Goal: Information Seeking & Learning: Learn about a topic

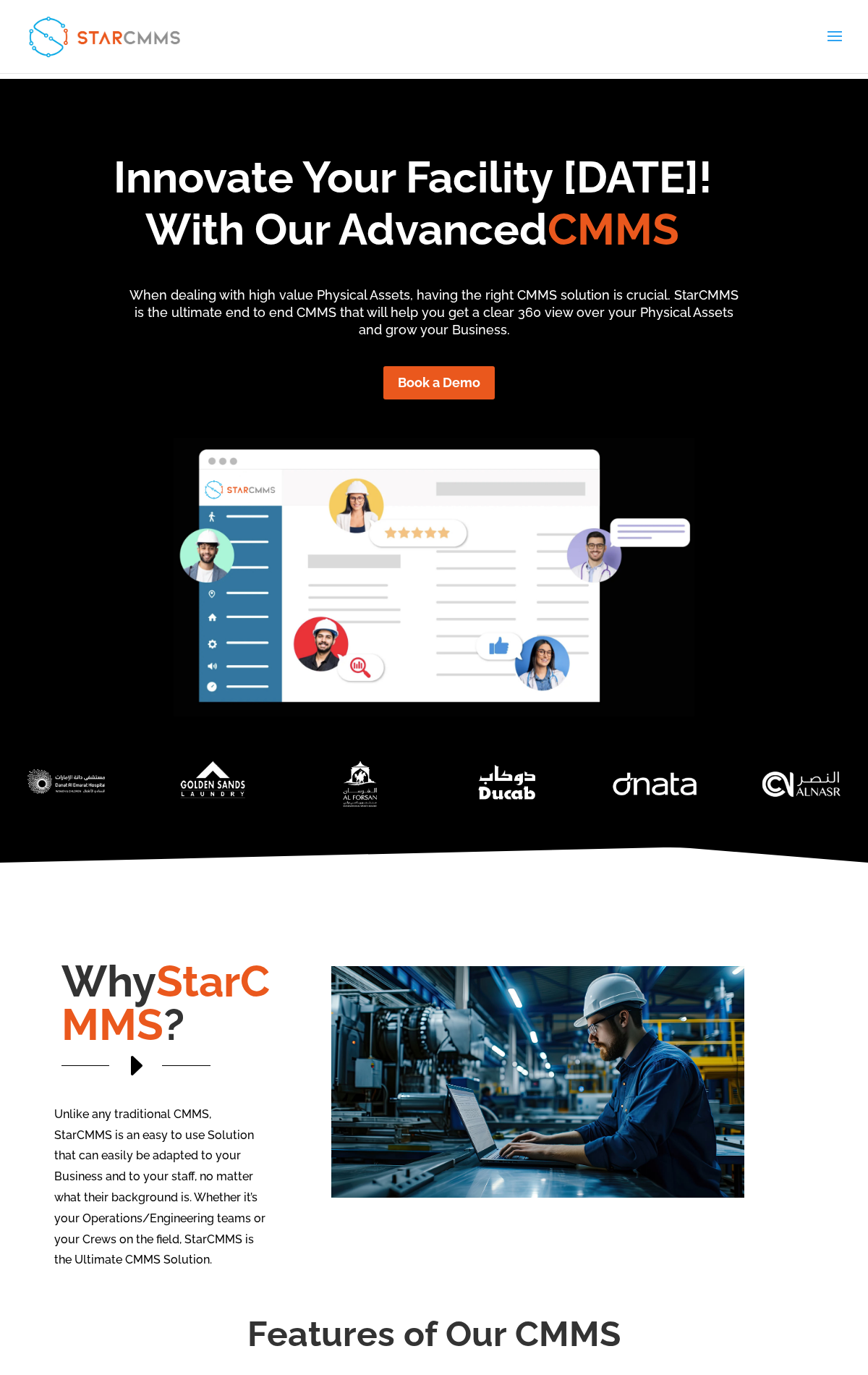
scroll to position [5149, 0]
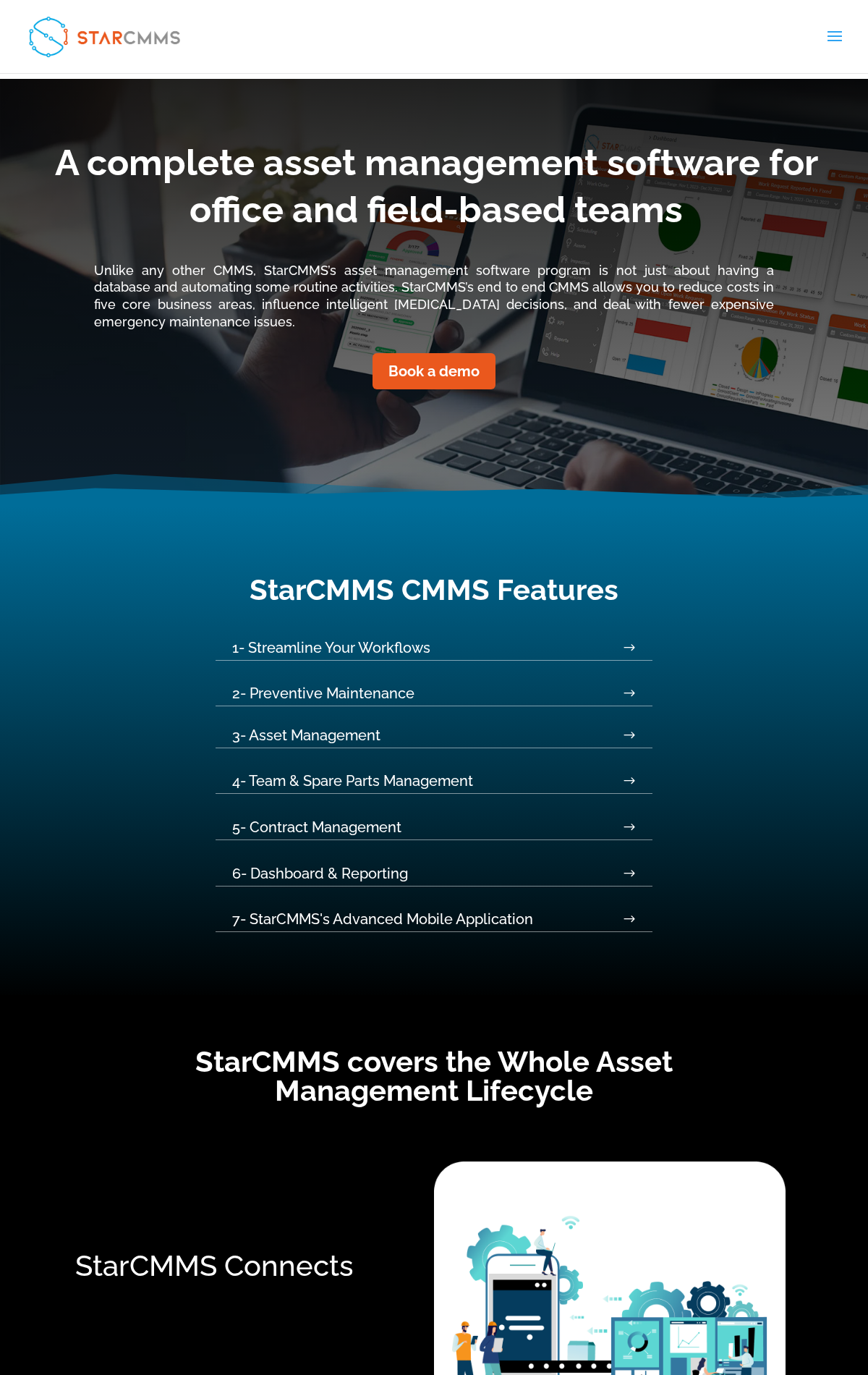
scroll to position [2473, 0]
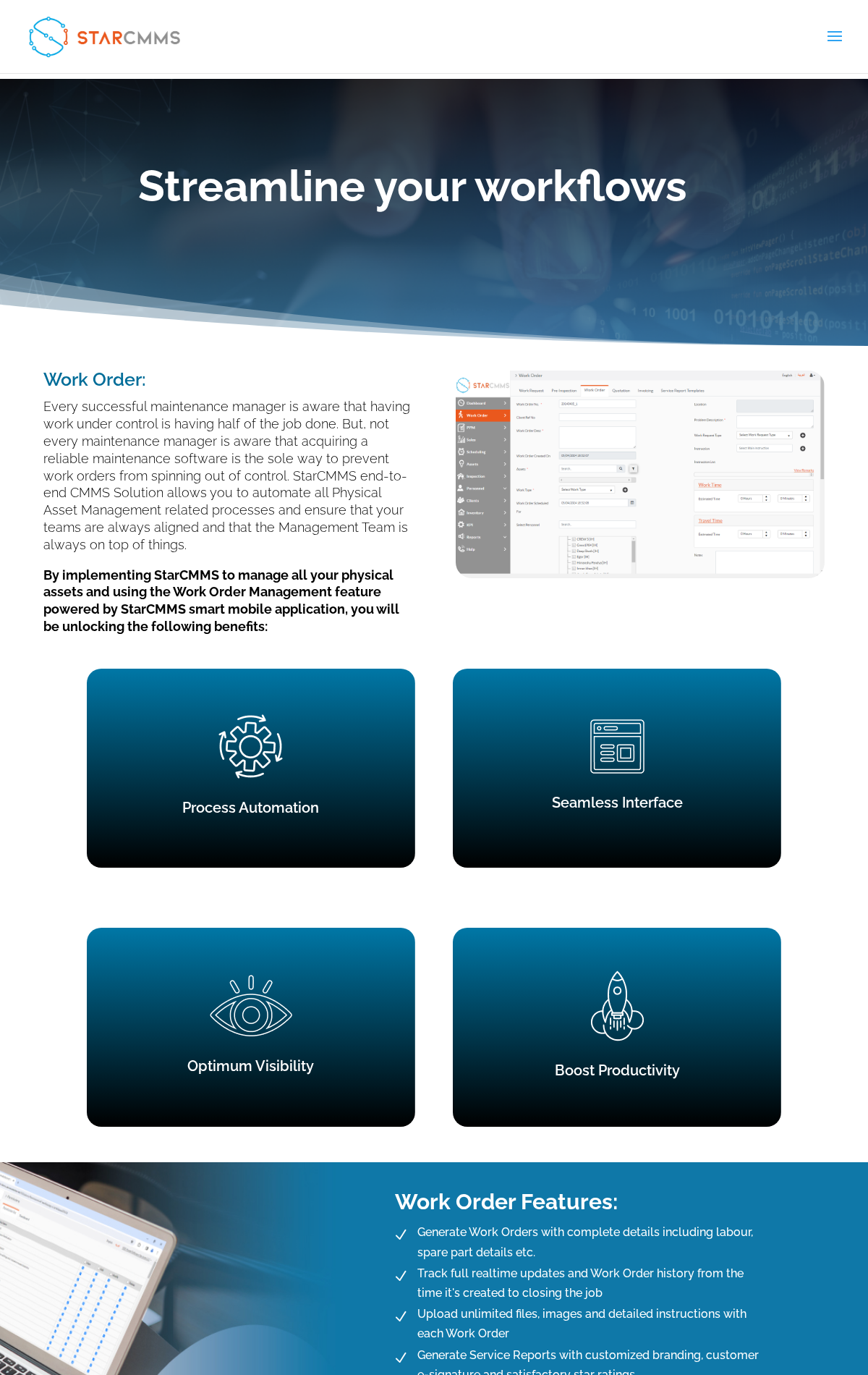
scroll to position [2321, 0]
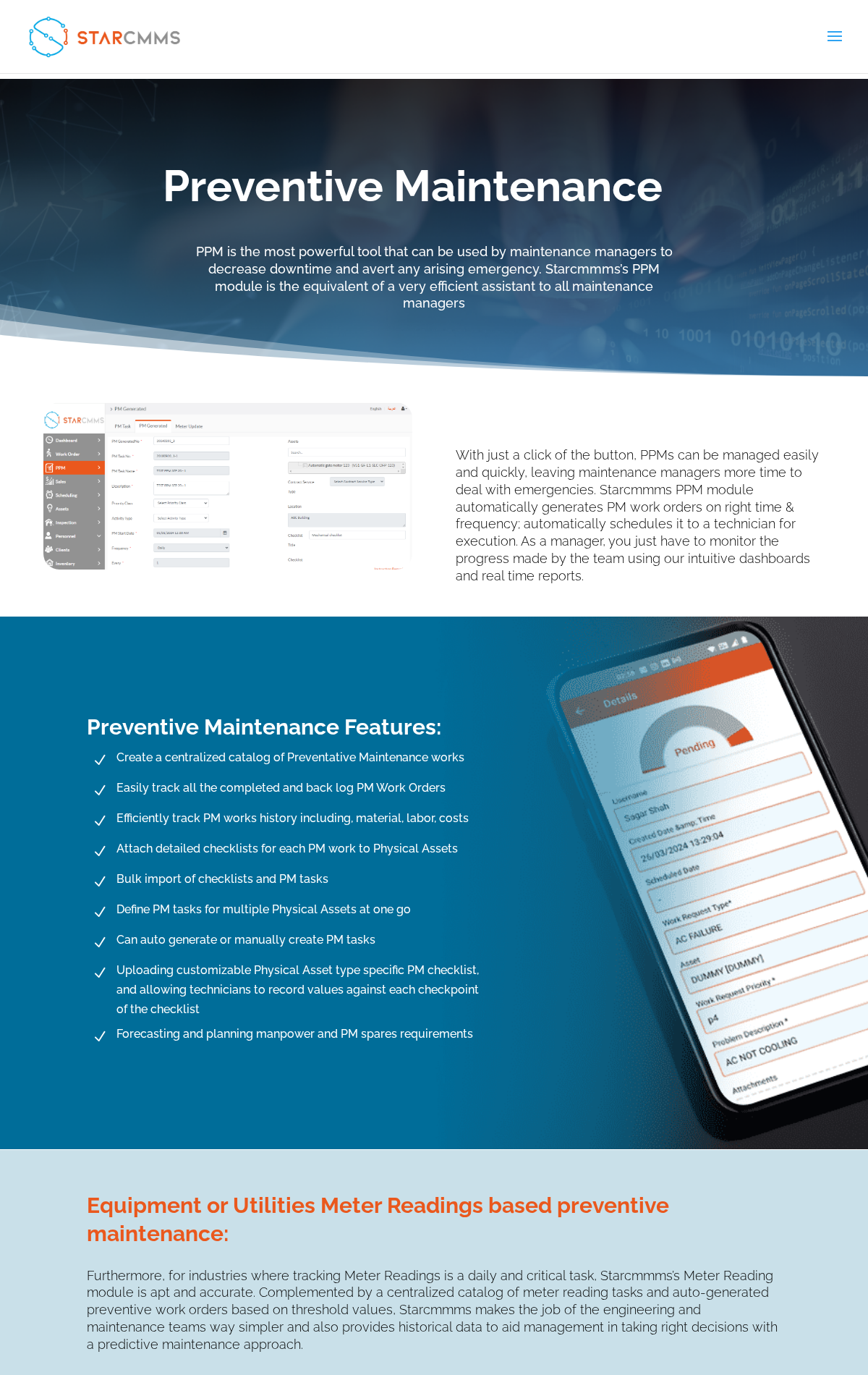
scroll to position [387, 0]
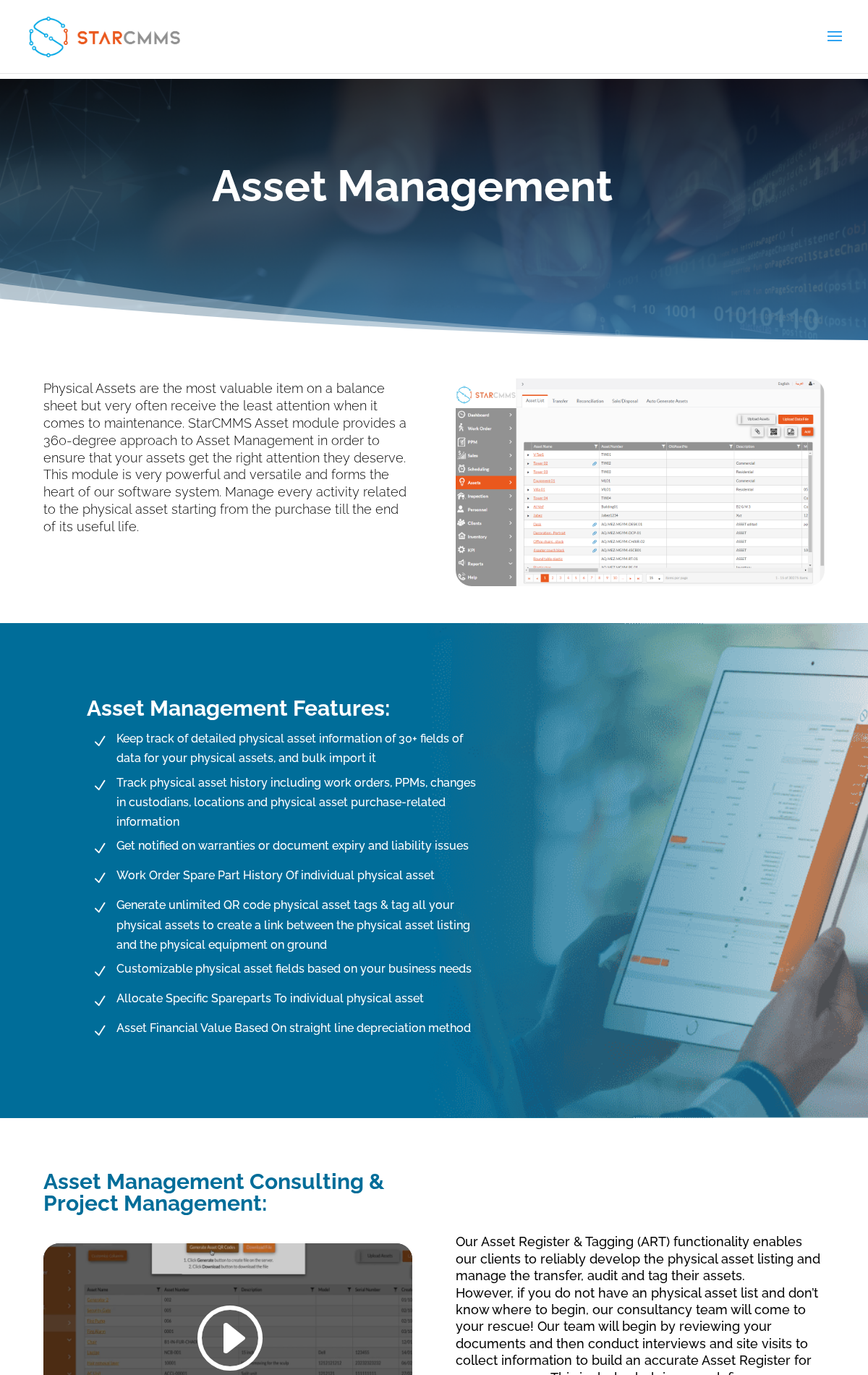
scroll to position [862, 0]
